Goal: Transaction & Acquisition: Purchase product/service

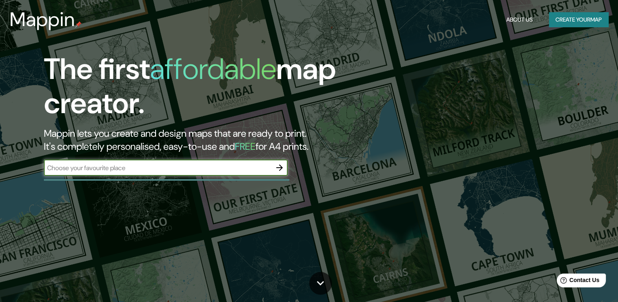
click at [218, 166] on input "text" at bounding box center [158, 167] width 228 height 9
type input "[GEOGRAPHIC_DATA]"
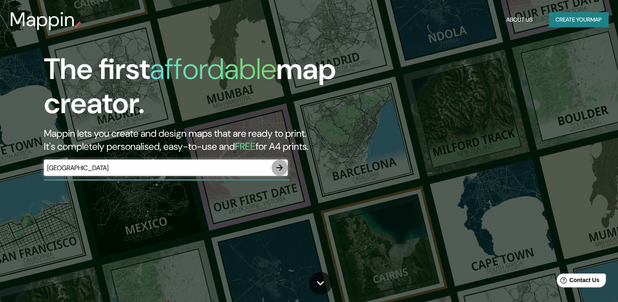
click at [285, 165] on button "button" at bounding box center [280, 167] width 16 height 16
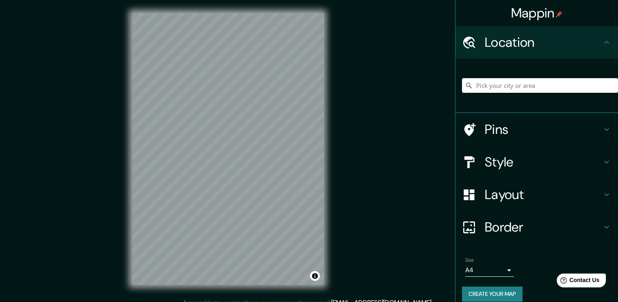
click at [518, 85] on input "Pick your city or area" at bounding box center [540, 85] width 156 height 15
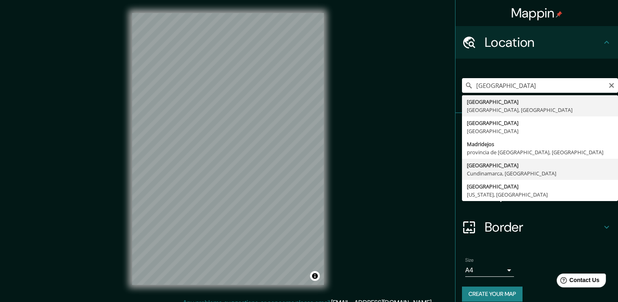
type input "[GEOGRAPHIC_DATA], [GEOGRAPHIC_DATA], [GEOGRAPHIC_DATA]"
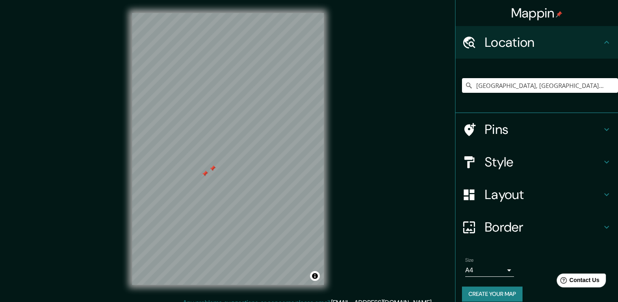
click at [211, 170] on div at bounding box center [212, 168] width 7 height 7
click at [195, 182] on div at bounding box center [195, 180] width 7 height 7
click at [215, 168] on div at bounding box center [214, 167] width 7 height 7
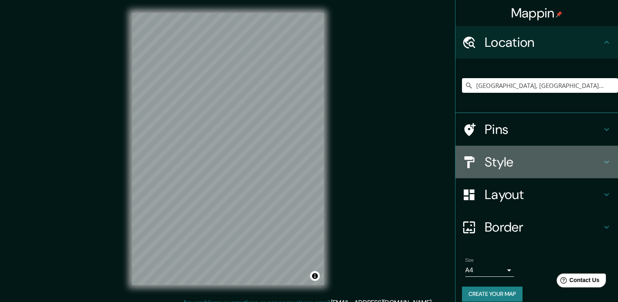
click at [527, 164] on h4 "Style" at bounding box center [543, 162] width 117 height 16
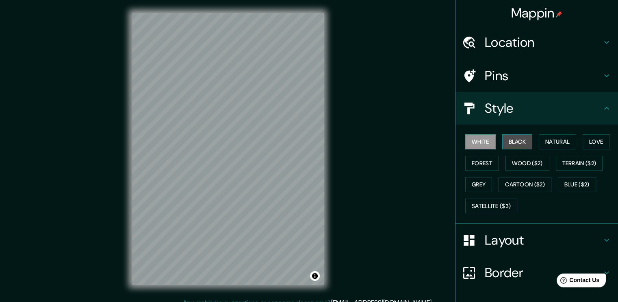
click at [512, 136] on button "Black" at bounding box center [517, 141] width 30 height 15
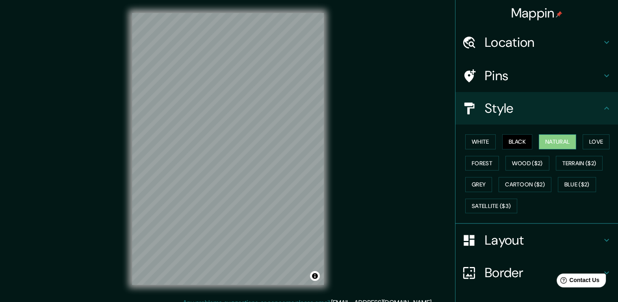
click at [541, 135] on button "Natural" at bounding box center [557, 141] width 37 height 15
click at [598, 139] on button "Love" at bounding box center [596, 141] width 27 height 15
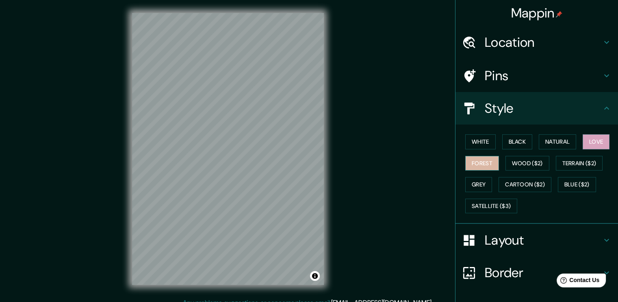
click at [481, 164] on button "Forest" at bounding box center [482, 163] width 34 height 15
click at [518, 161] on button "Wood ($2)" at bounding box center [528, 163] width 44 height 15
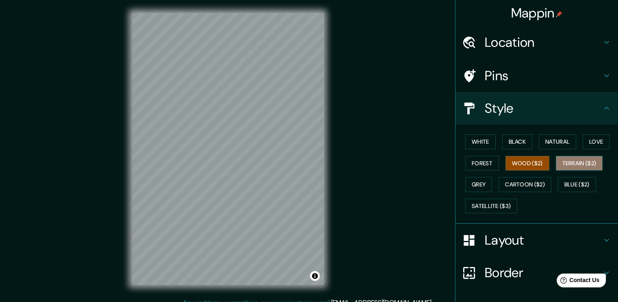
click at [572, 160] on button "Terrain ($2)" at bounding box center [579, 163] width 47 height 15
click at [476, 184] on button "Grey" at bounding box center [478, 184] width 27 height 15
click at [572, 163] on button "Terrain ($2)" at bounding box center [579, 163] width 47 height 15
click at [472, 181] on button "Grey" at bounding box center [478, 184] width 27 height 15
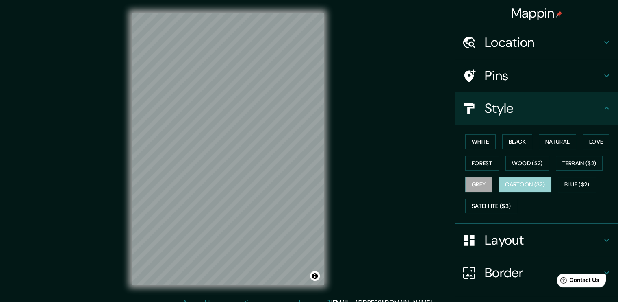
click at [509, 181] on button "Cartoon ($2)" at bounding box center [525, 184] width 53 height 15
click at [577, 180] on button "Blue ($2)" at bounding box center [577, 184] width 38 height 15
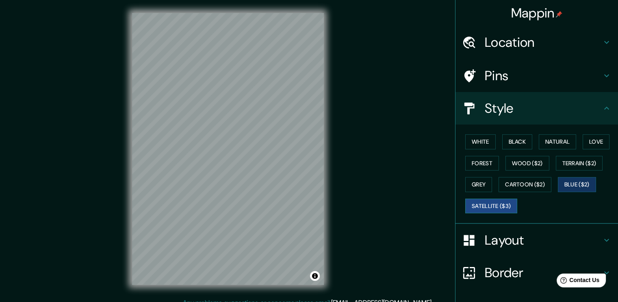
click at [480, 206] on button "Satellite ($3)" at bounding box center [491, 205] width 52 height 15
click at [512, 146] on button "Black" at bounding box center [517, 141] width 30 height 15
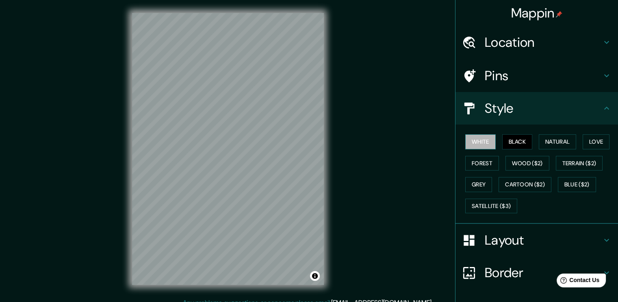
click at [467, 142] on button "White" at bounding box center [480, 141] width 30 height 15
click at [493, 243] on h4 "Layout" at bounding box center [543, 240] width 117 height 16
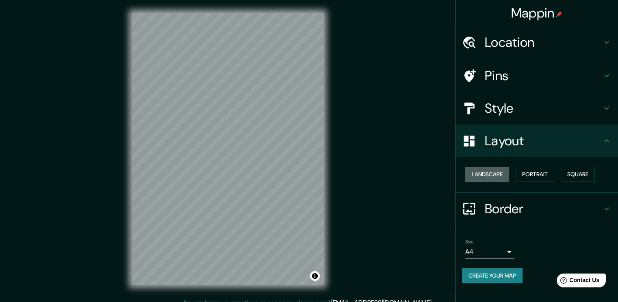
click at [502, 175] on button "Landscape" at bounding box center [487, 174] width 44 height 15
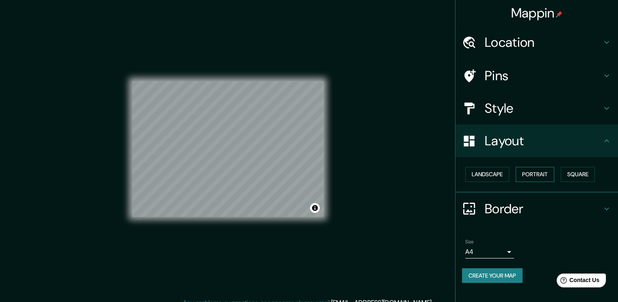
click at [546, 169] on button "Portrait" at bounding box center [535, 174] width 39 height 15
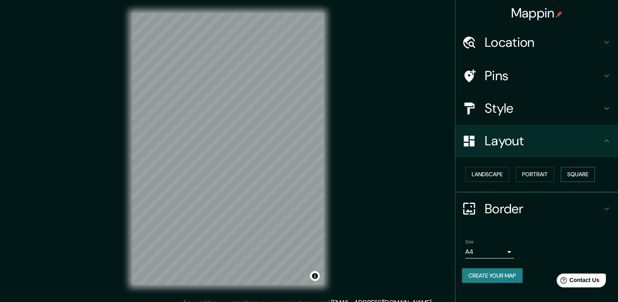
click at [572, 170] on button "Square" at bounding box center [578, 174] width 34 height 15
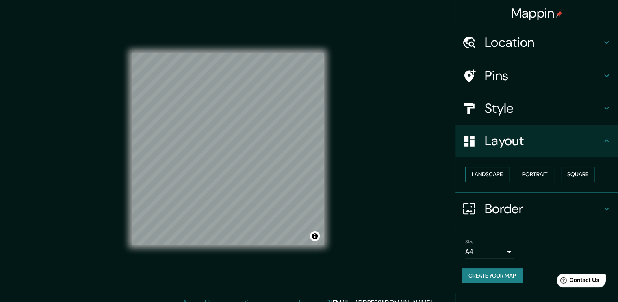
click at [487, 172] on button "Landscape" at bounding box center [487, 174] width 44 height 15
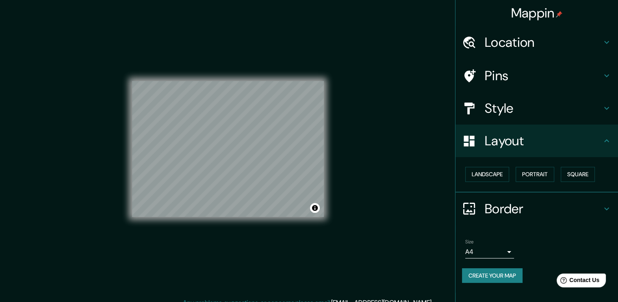
scroll to position [9, 0]
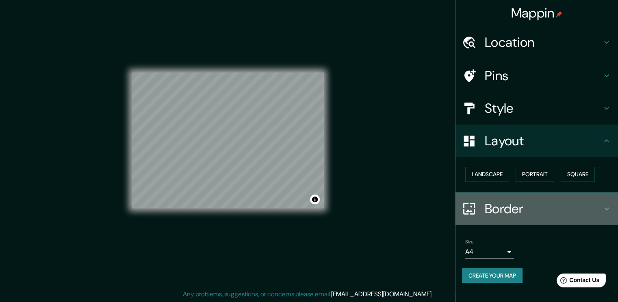
click at [532, 208] on h4 "Border" at bounding box center [543, 208] width 117 height 16
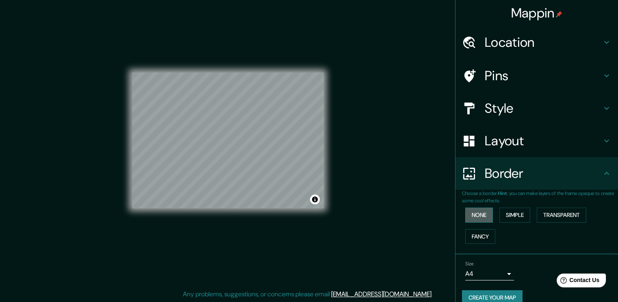
click at [465, 217] on button "None" at bounding box center [479, 214] width 28 height 15
click at [516, 214] on button "Simple" at bounding box center [515, 214] width 31 height 15
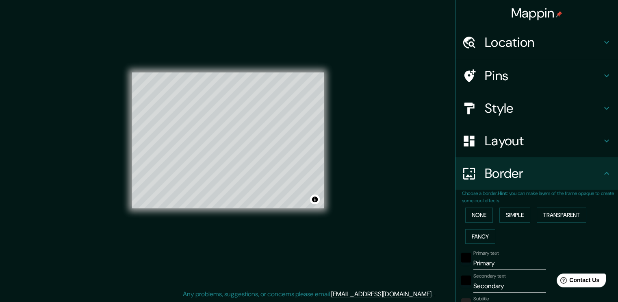
click at [558, 206] on div "None Simple Transparent Fancy" at bounding box center [540, 225] width 156 height 43
click at [554, 213] on button "Transparent" at bounding box center [562, 214] width 50 height 15
click at [483, 232] on button "Fancy" at bounding box center [480, 236] width 30 height 15
click at [478, 215] on button "None" at bounding box center [479, 214] width 28 height 15
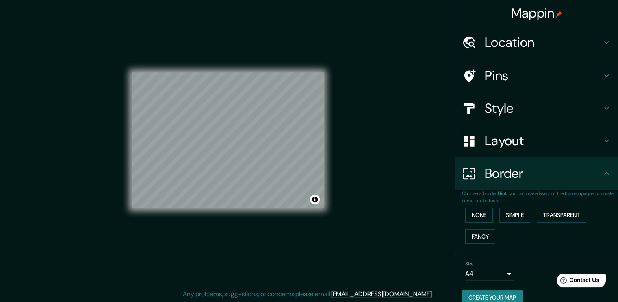
scroll to position [12, 0]
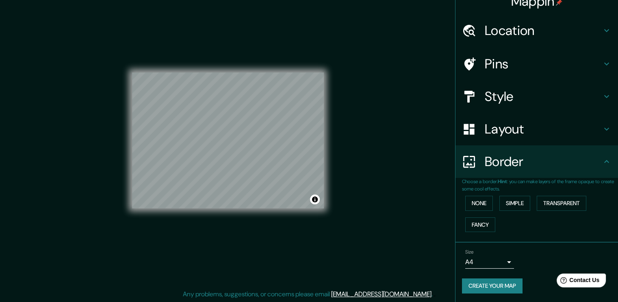
click at [499, 263] on body "Mappin Location [GEOGRAPHIC_DATA], [GEOGRAPHIC_DATA], [GEOGRAPHIC_DATA] Pins St…" at bounding box center [309, 142] width 618 height 302
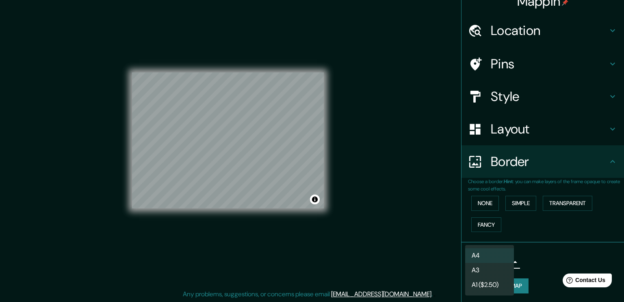
click at [499, 263] on li "A3" at bounding box center [489, 270] width 49 height 15
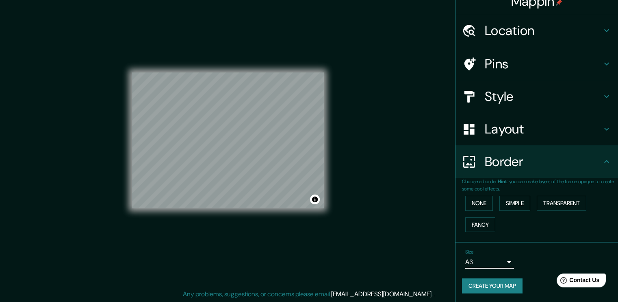
click at [491, 262] on body "Mappin Location [GEOGRAPHIC_DATA], [GEOGRAPHIC_DATA], [GEOGRAPHIC_DATA] Pins St…" at bounding box center [309, 142] width 618 height 302
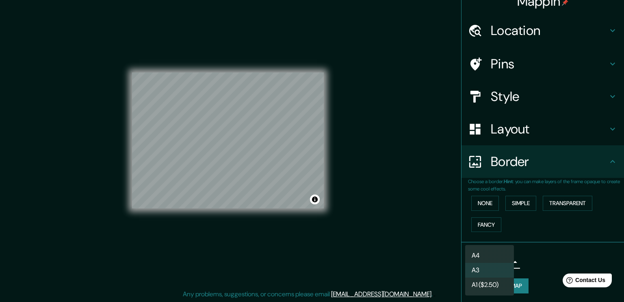
click at [486, 252] on li "A4" at bounding box center [489, 255] width 49 height 15
type input "single"
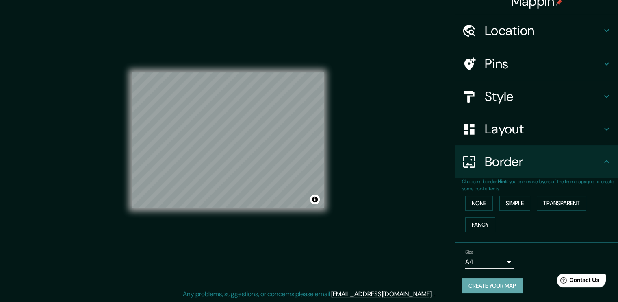
click at [504, 285] on button "Create your map" at bounding box center [492, 285] width 61 height 15
click at [476, 206] on button "None" at bounding box center [479, 203] width 28 height 15
click at [498, 281] on div "Create your map" at bounding box center [537, 285] width 150 height 15
click at [497, 278] on button "Create your map" at bounding box center [492, 285] width 61 height 15
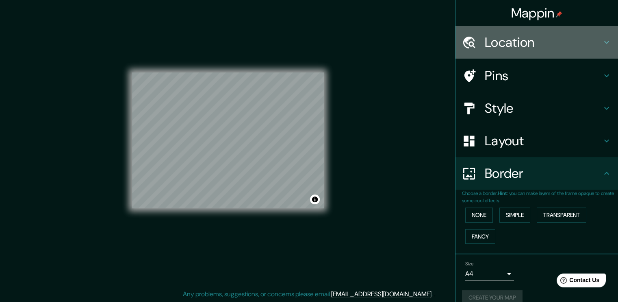
click at [539, 42] on h4 "Location" at bounding box center [543, 42] width 117 height 16
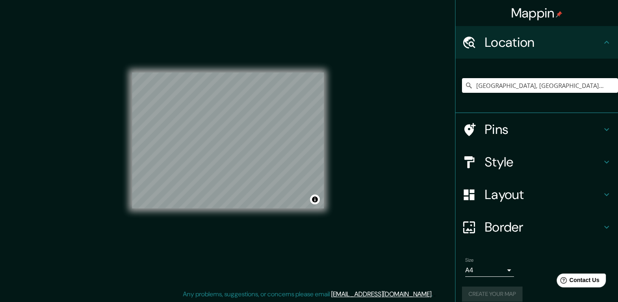
click at [500, 132] on h4 "Pins" at bounding box center [543, 129] width 117 height 16
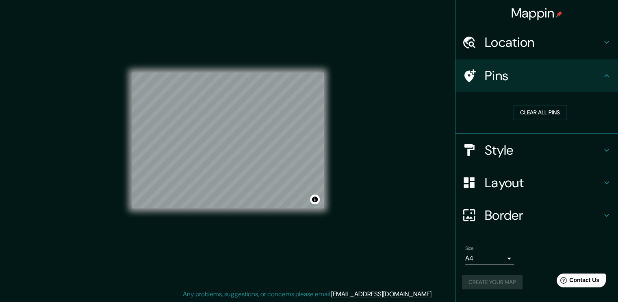
click at [504, 145] on h4 "Style" at bounding box center [543, 150] width 117 height 16
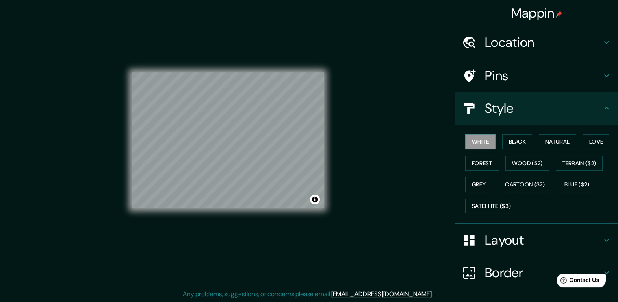
click at [487, 239] on h4 "Layout" at bounding box center [543, 240] width 117 height 16
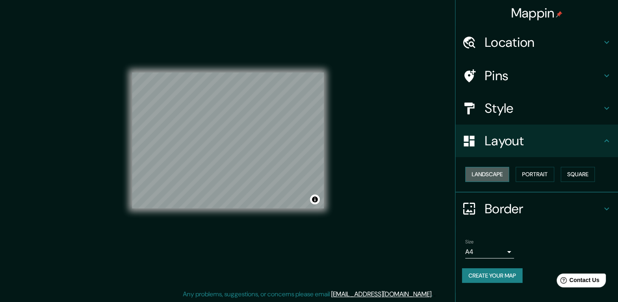
click at [488, 178] on button "Landscape" at bounding box center [487, 174] width 44 height 15
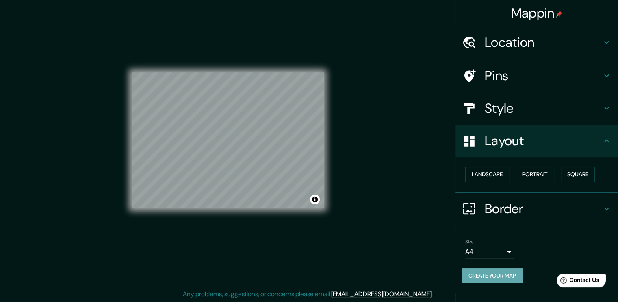
drag, startPoint x: 493, startPoint y: 272, endPoint x: 487, endPoint y: 273, distance: 5.4
click at [487, 273] on button "Create your map" at bounding box center [492, 275] width 61 height 15
